Goal: Find specific page/section

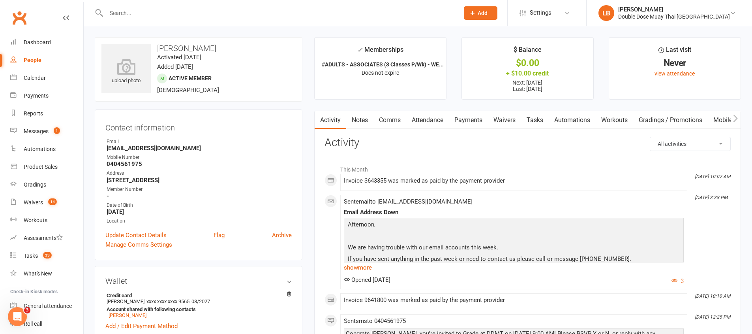
click at [152, 7] on div at bounding box center [274, 13] width 359 height 26
click at [144, 18] on input "text" at bounding box center [279, 12] width 350 height 11
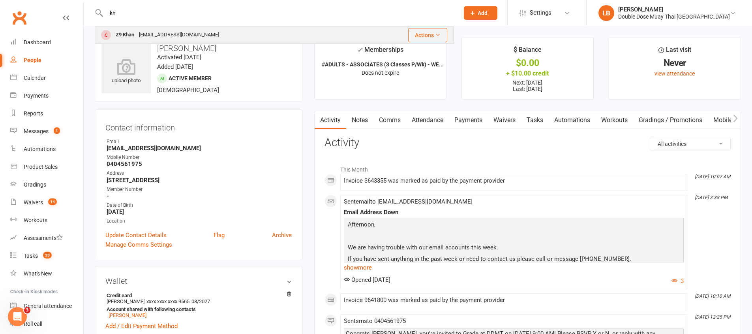
type input "k"
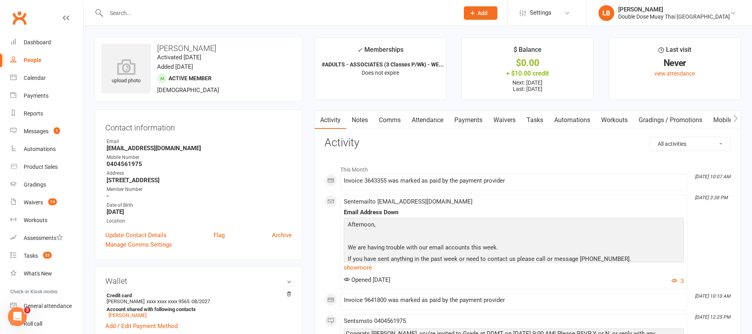
click at [144, 13] on input "text" at bounding box center [279, 12] width 350 height 11
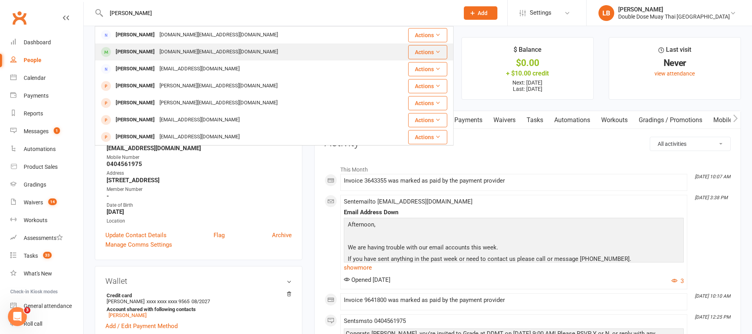
type input "[PERSON_NAME]"
click at [157, 51] on div "[DOMAIN_NAME][EMAIL_ADDRESS][DOMAIN_NAME]" at bounding box center [218, 51] width 123 height 11
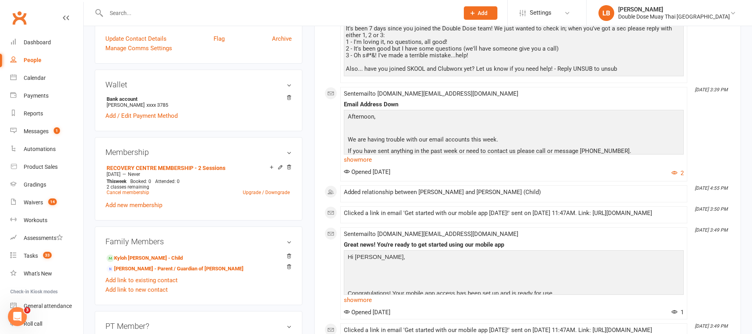
scroll to position [232, 0]
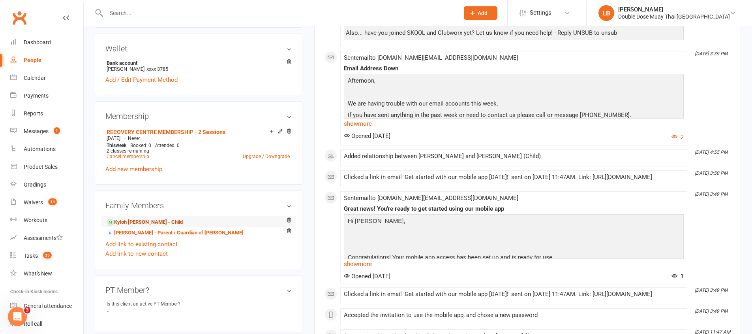
click at [138, 222] on link "Kyloh [PERSON_NAME] - Child" at bounding box center [145, 222] width 76 height 8
click at [138, 222] on ui-view "Prospect Member Non-attending contact Class / event Appointment Grading event T…" at bounding box center [376, 317] width 752 height 1094
click at [0, 0] on div "Loading" at bounding box center [0, 0] width 0 height 0
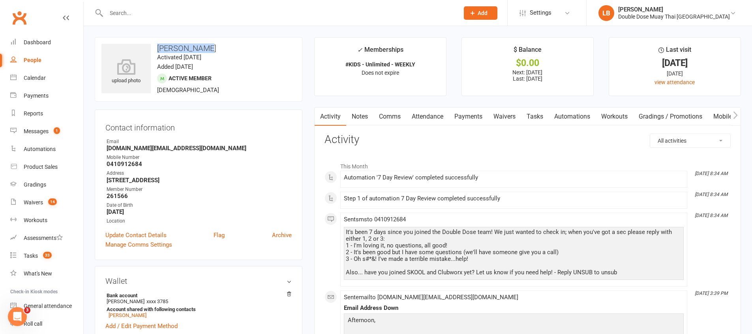
drag, startPoint x: 199, startPoint y: 47, endPoint x: 154, endPoint y: 42, distance: 44.5
click at [154, 42] on div "upload photo Kyloh [PERSON_NAME] Activated [DATE] Added [DATE] Active member [D…" at bounding box center [199, 69] width 208 height 64
copy h3 "[PERSON_NAME]"
